Goal: Transaction & Acquisition: Book appointment/travel/reservation

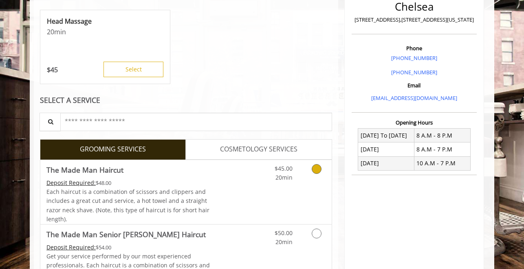
scroll to position [200, 0]
click at [317, 166] on icon "Grooming services" at bounding box center [317, 168] width 10 height 10
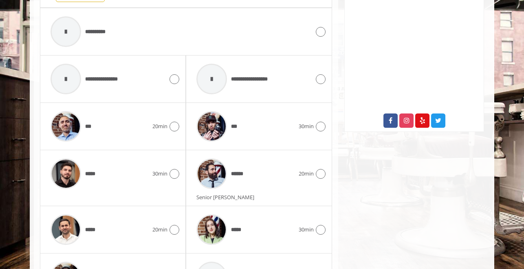
scroll to position [377, 0]
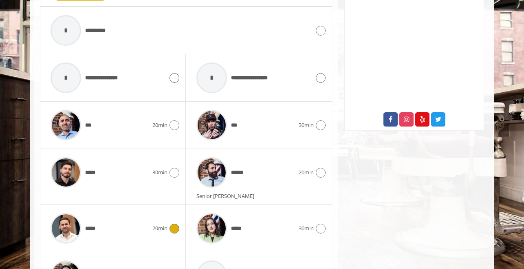
click at [139, 215] on div "*****" at bounding box center [99, 228] width 106 height 39
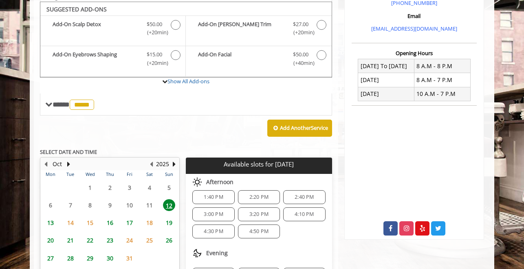
scroll to position [8, 0]
click at [71, 221] on span "14" at bounding box center [70, 222] width 12 height 12
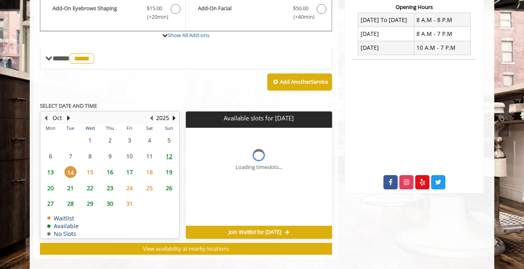
scroll to position [321, 0]
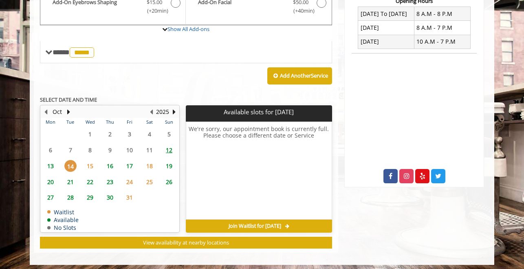
click at [93, 161] on span "15" at bounding box center [90, 166] width 12 height 12
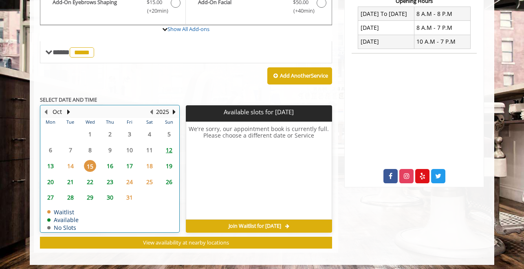
click at [130, 146] on table "Mon Tue Wed Thu Fri Sat Sun 29 30 1 2 3 4 5 6 7 8 9 10 11 12 13 14 15 16 17 18 …" at bounding box center [110, 175] width 138 height 114
click at [113, 163] on span "16" at bounding box center [110, 166] width 12 height 12
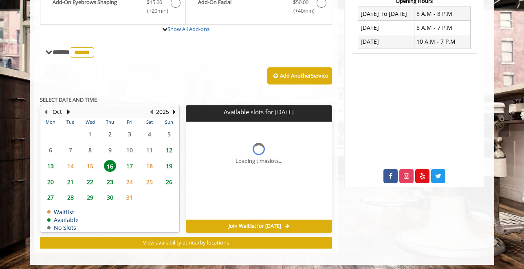
scroll to position [333, 0]
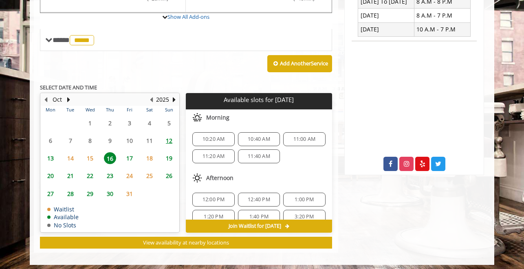
click at [129, 155] on span "17" at bounding box center [130, 158] width 12 height 12
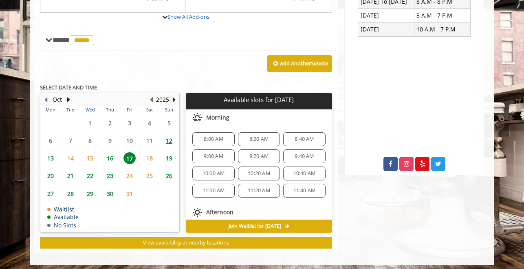
click at [298, 172] on span "10:40 AM" at bounding box center [305, 173] width 22 height 7
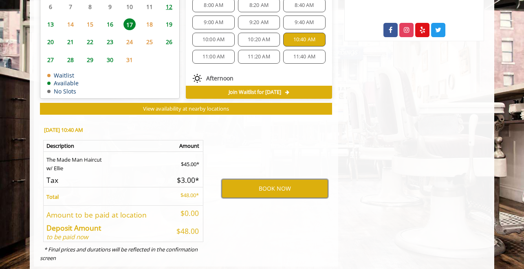
scroll to position [467, 0]
click at [264, 184] on button "BOOK NOW" at bounding box center [275, 188] width 106 height 19
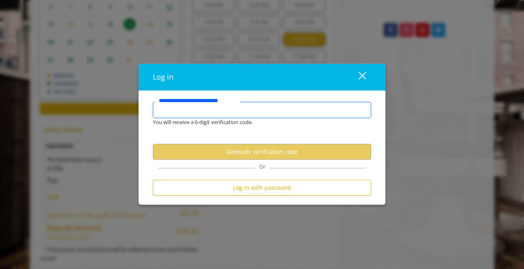
click at [224, 110] on input "**********" at bounding box center [262, 110] width 218 height 16
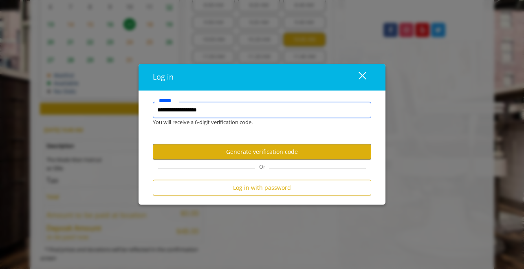
type input "**********"
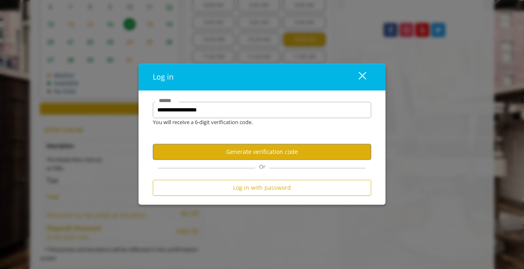
click at [360, 90] on div "Log in close" at bounding box center [262, 77] width 247 height 27
click at [364, 79] on div "close" at bounding box center [357, 77] width 16 height 12
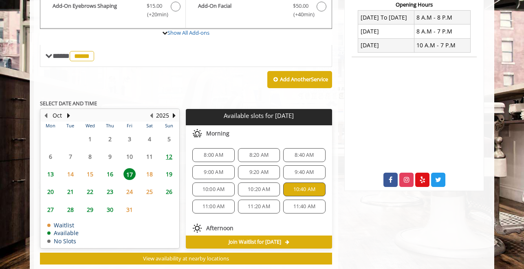
scroll to position [317, 0]
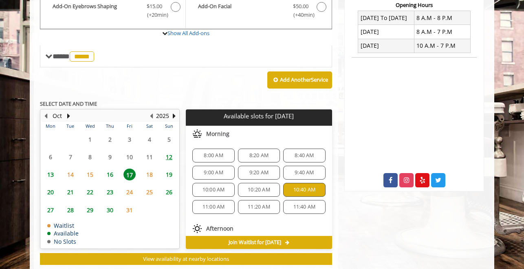
click at [170, 151] on span "12" at bounding box center [169, 157] width 12 height 12
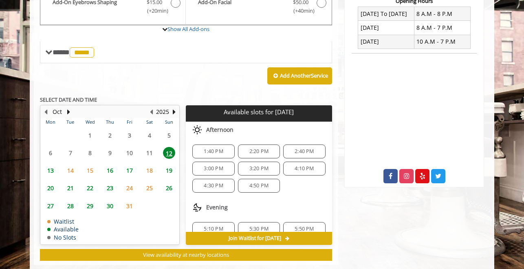
scroll to position [333, 0]
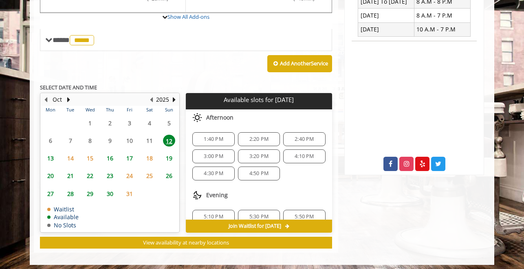
click at [73, 170] on span "21" at bounding box center [70, 176] width 12 height 12
click at [72, 158] on span "14" at bounding box center [70, 158] width 12 height 12
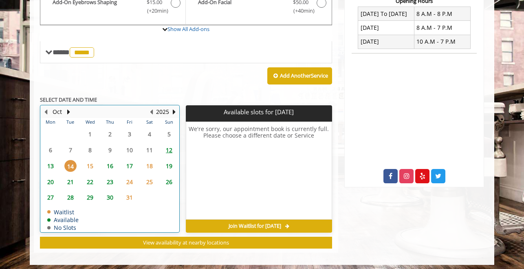
click at [83, 163] on div "15" at bounding box center [90, 166] width 16 height 12
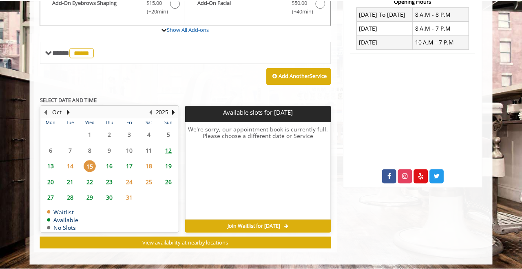
scroll to position [320, 0]
